Goal: Book appointment/travel/reservation

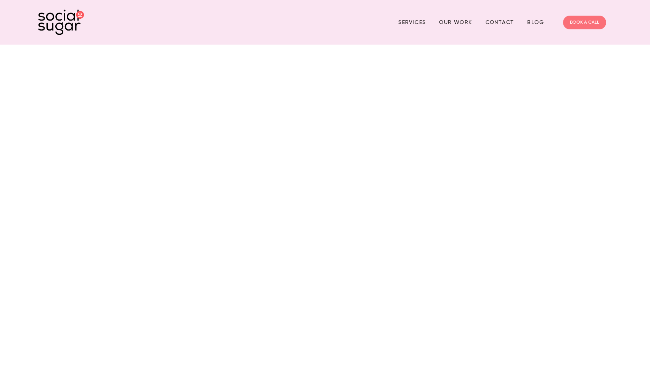
click at [581, 20] on link "BOOK A CALL" at bounding box center [584, 23] width 43 height 14
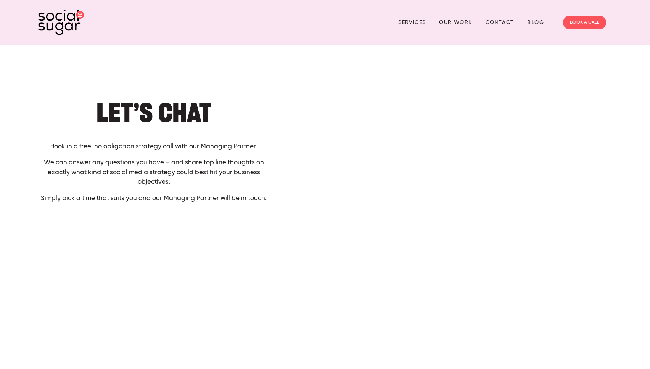
scroll to position [1, 0]
click at [410, 21] on link "Services" at bounding box center [411, 22] width 27 height 12
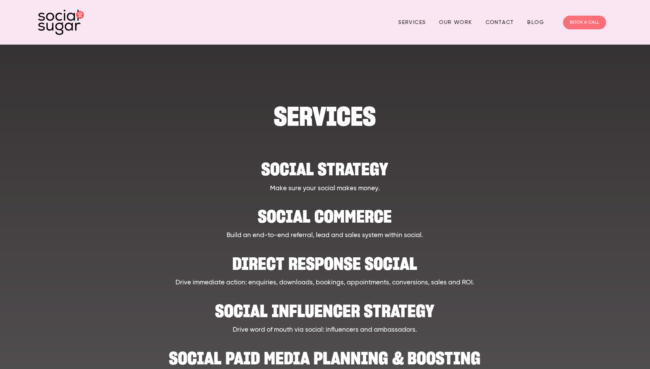
click at [586, 19] on link "BOOK A CALL" at bounding box center [584, 23] width 43 height 14
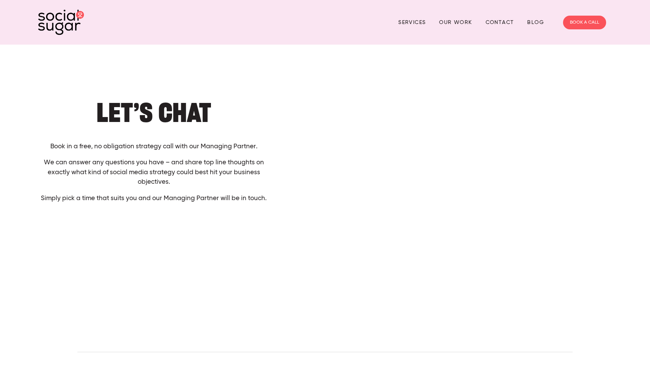
drag, startPoint x: 53, startPoint y: 146, endPoint x: 112, endPoint y: 149, distance: 59.2
click at [112, 149] on p "Book in a free, no obligation strategy call with our Managing Partner." at bounding box center [154, 147] width 232 height 10
drag, startPoint x: 115, startPoint y: 147, endPoint x: 262, endPoint y: 147, distance: 147.2
click at [262, 147] on p "Book in a free, no obligation strategy call with our Managing Partner." at bounding box center [154, 147] width 232 height 10
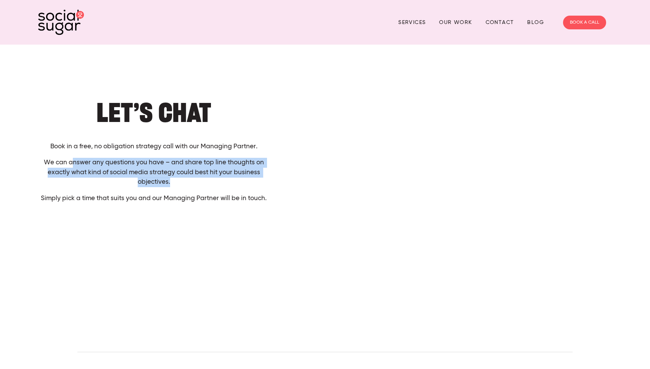
drag, startPoint x: 75, startPoint y: 164, endPoint x: 195, endPoint y: 181, distance: 121.0
click at [195, 181] on p "We can answer any questions you have – and share top line thoughts on exactly w…" at bounding box center [154, 172] width 232 height 29
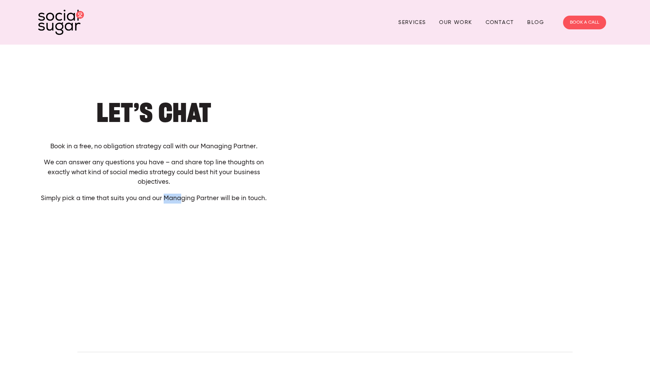
drag, startPoint x: 164, startPoint y: 198, endPoint x: 183, endPoint y: 198, distance: 18.7
click at [183, 198] on p "Simply pick a time that suits you and our Managing Partner will be in touch." at bounding box center [154, 199] width 232 height 10
click at [229, 107] on h1 "Let’s Chat" at bounding box center [154, 112] width 232 height 23
click at [234, 109] on h1 "Let’s Chat" at bounding box center [154, 112] width 232 height 23
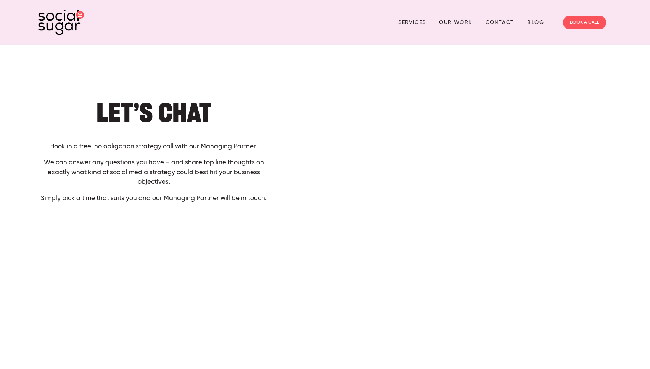
click at [234, 109] on h1 "Let’s Chat" at bounding box center [154, 112] width 232 height 23
